Goal: Information Seeking & Learning: Learn about a topic

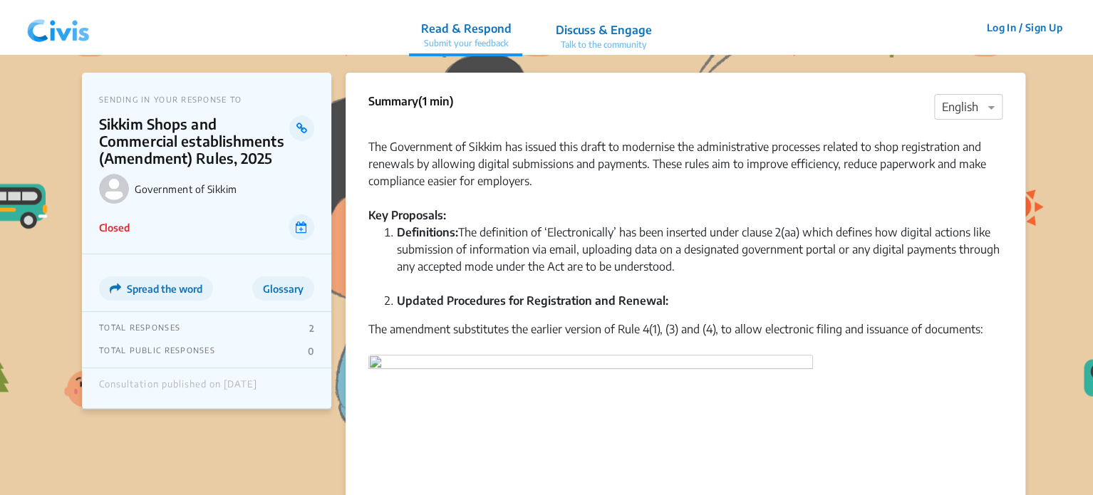
click at [73, 25] on img at bounding box center [58, 27] width 74 height 43
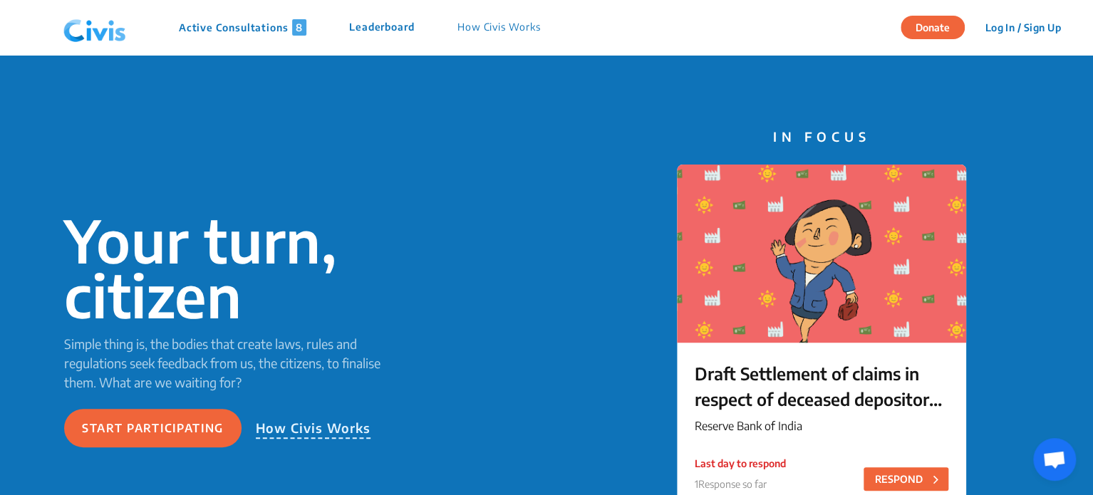
click at [253, 35] on p "Active Consultations 8" at bounding box center [243, 27] width 128 height 16
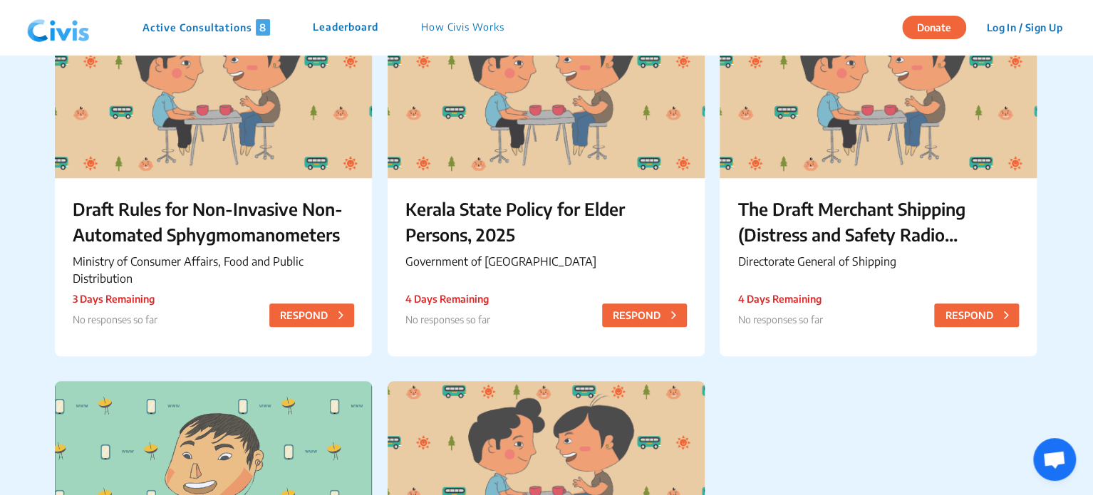
scroll to position [554, 0]
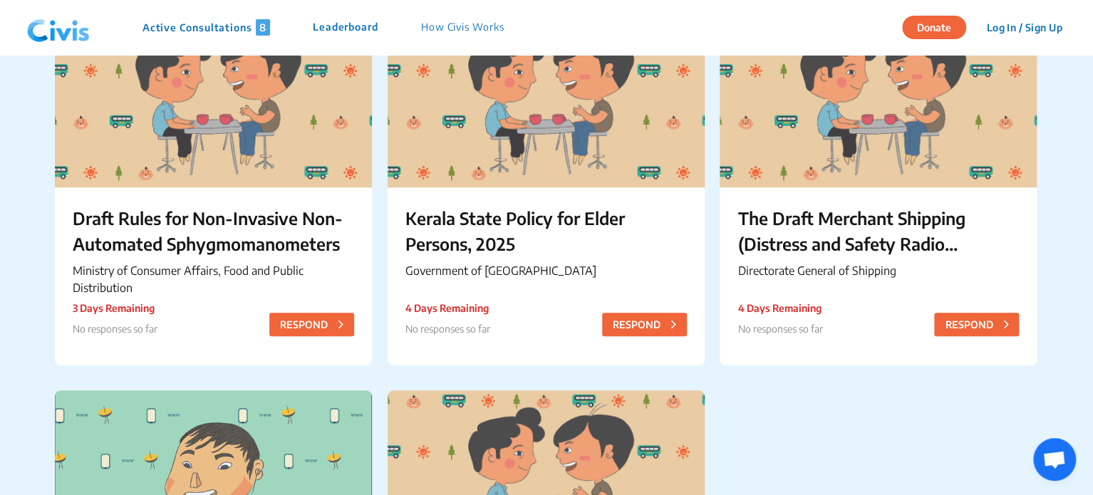
click at [511, 182] on div at bounding box center [546, 98] width 317 height 178
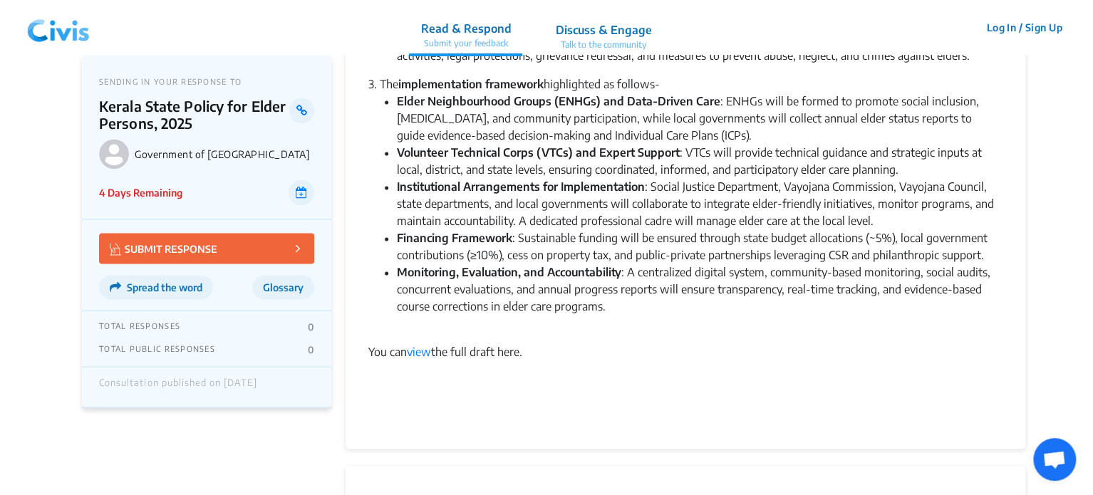
scroll to position [935, 0]
